Goal: Task Accomplishment & Management: Use online tool/utility

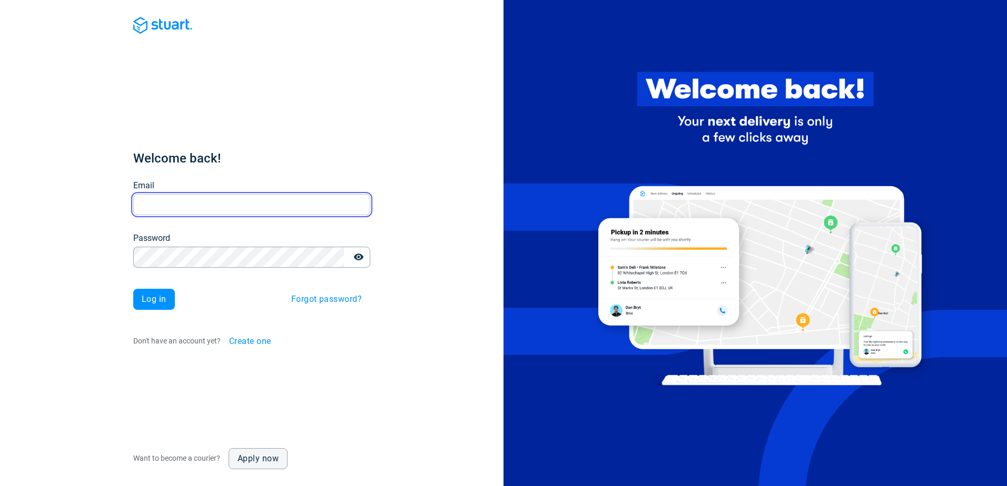
click at [190, 208] on input "Email" at bounding box center [251, 205] width 237 height 21
click at [289, 174] on div "Welcome back! Email Email Password Password Log in Forgot password? Don't have …" at bounding box center [251, 251] width 237 height 202
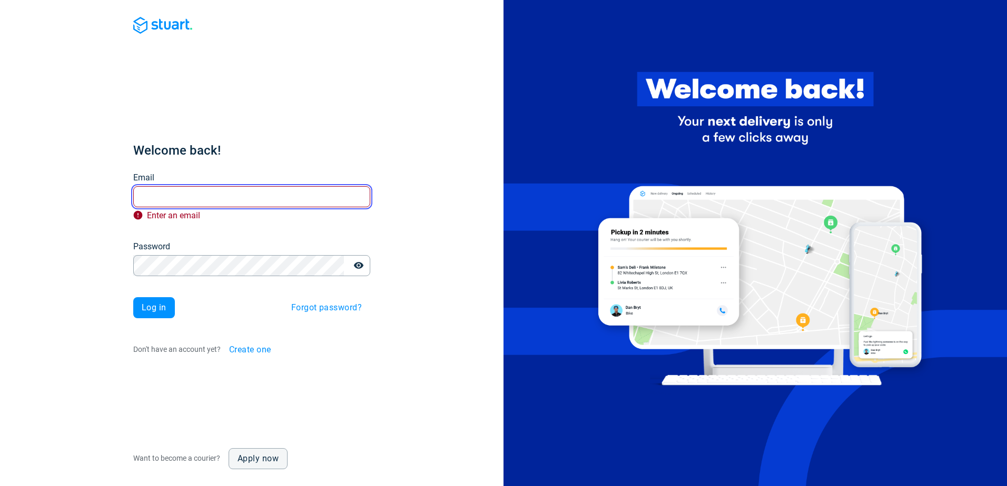
click at [167, 191] on input "Email" at bounding box center [251, 196] width 237 height 21
paste input "[EMAIL_ADDRESS][DOMAIN_NAME]"
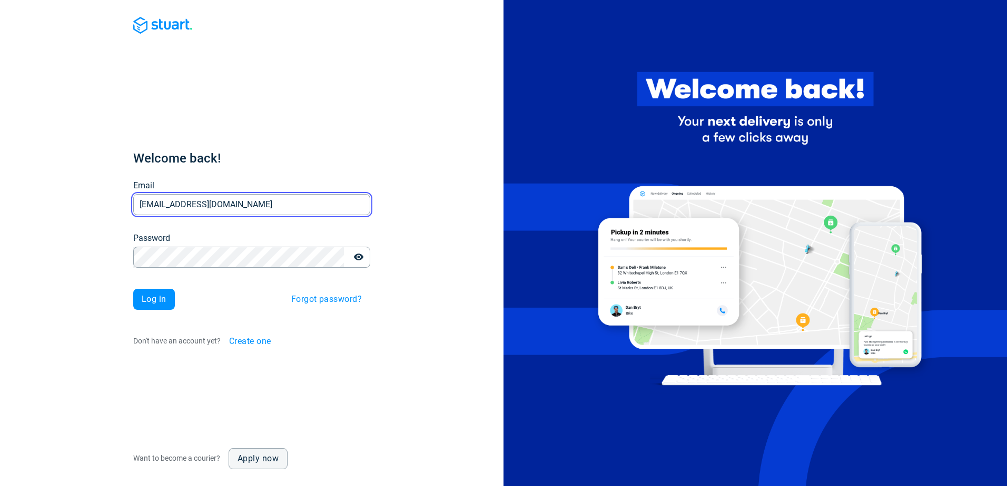
type input "[EMAIL_ADDRESS][DOMAIN_NAME]"
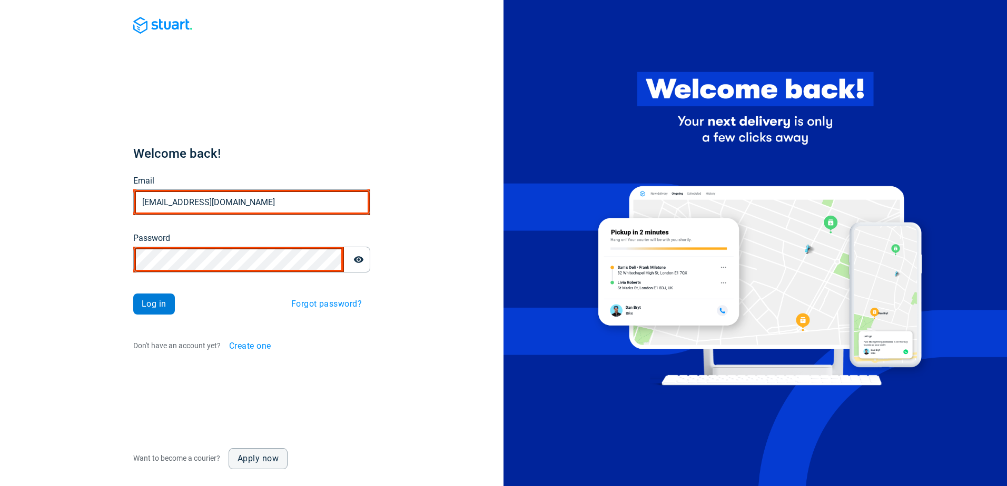
click at [148, 301] on span "Log in" at bounding box center [154, 304] width 25 height 8
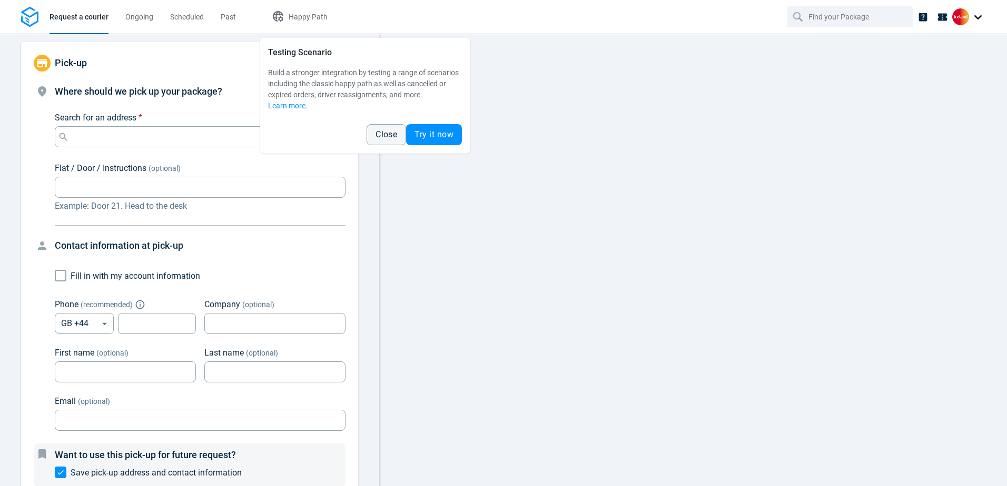
type input "10:00:00-12:00:00-1"
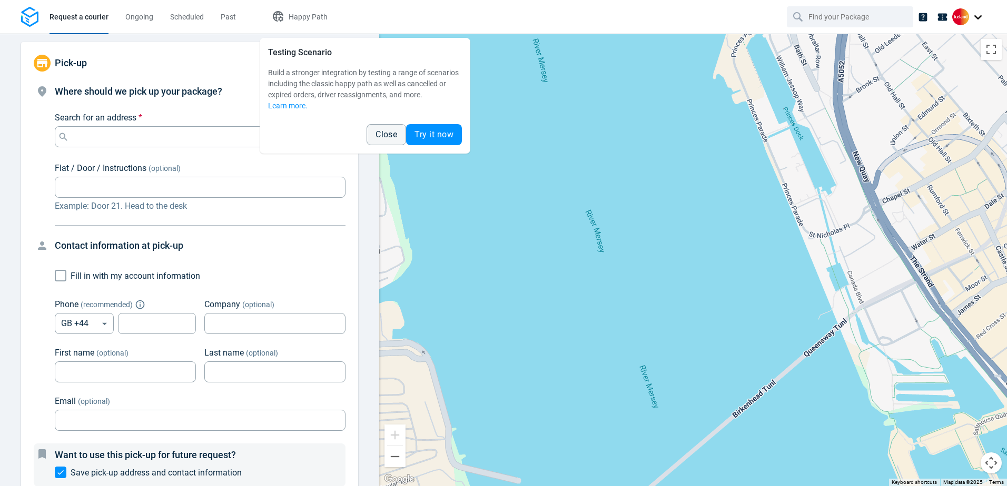
click at [390, 135] on span "Close" at bounding box center [386, 135] width 22 height 8
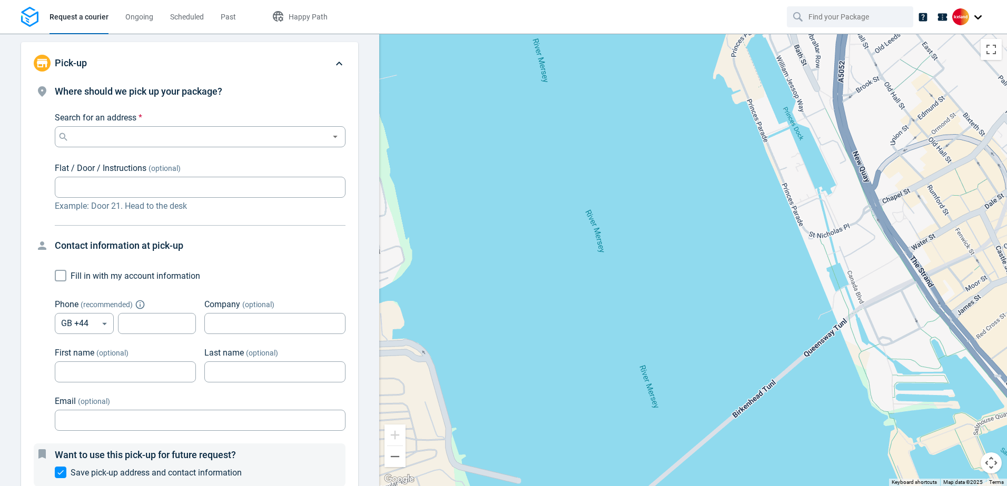
click at [973, 19] on div at bounding box center [969, 16] width 34 height 17
click at [932, 106] on span "Log out" at bounding box center [920, 102] width 25 height 11
